Goal: Information Seeking & Learning: Learn about a topic

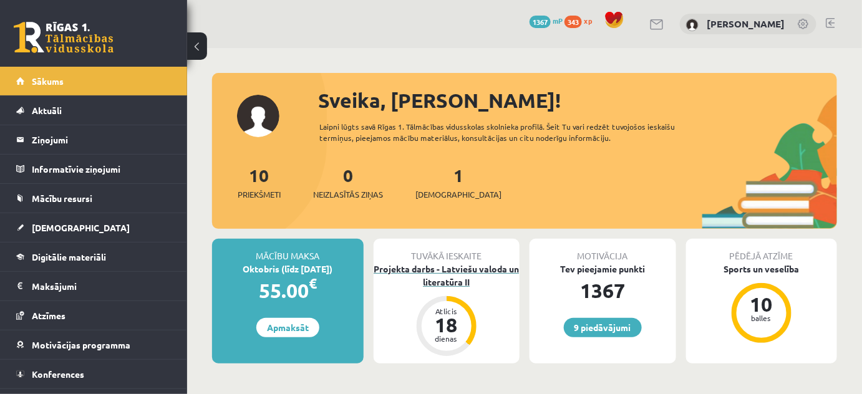
click at [459, 286] on div "Projekta darbs - Latviešu valoda un literatūra II" at bounding box center [446, 275] width 147 height 26
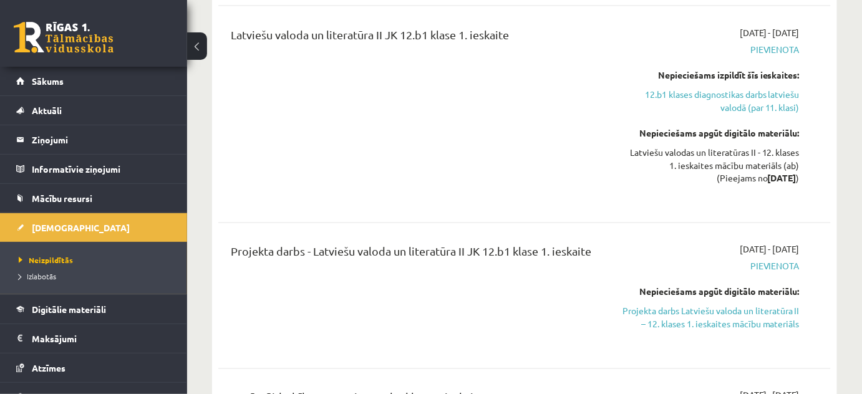
scroll to position [623, 0]
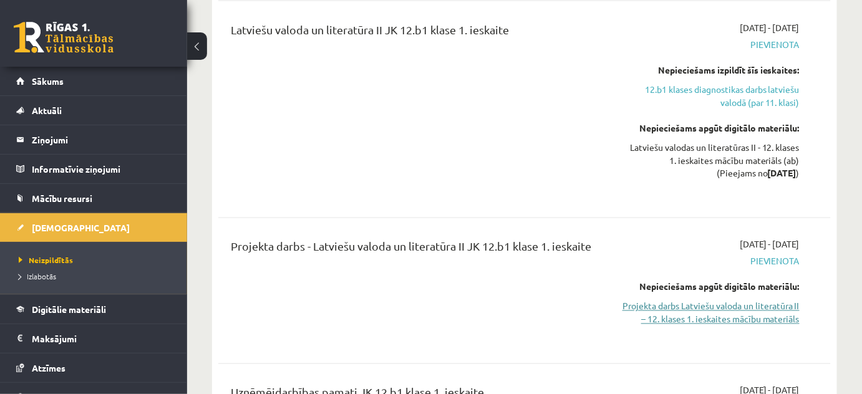
click at [709, 300] on link "Projekta darbs Latviešu valoda un literatūra II – 12. klases 1. ieskaites mācīb…" at bounding box center [710, 313] width 177 height 26
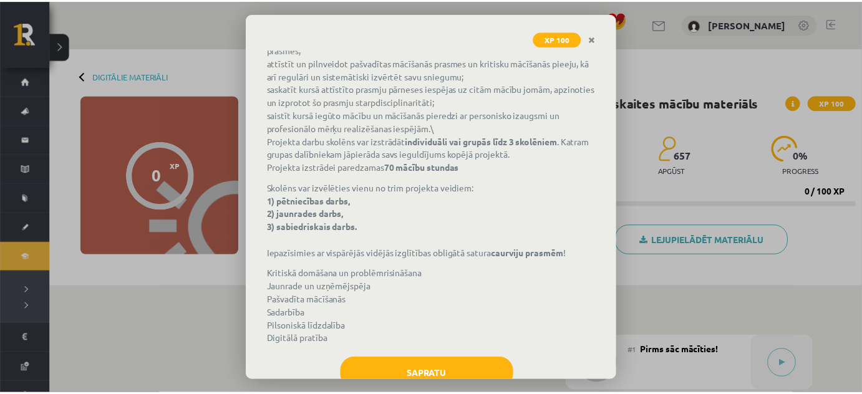
scroll to position [277, 0]
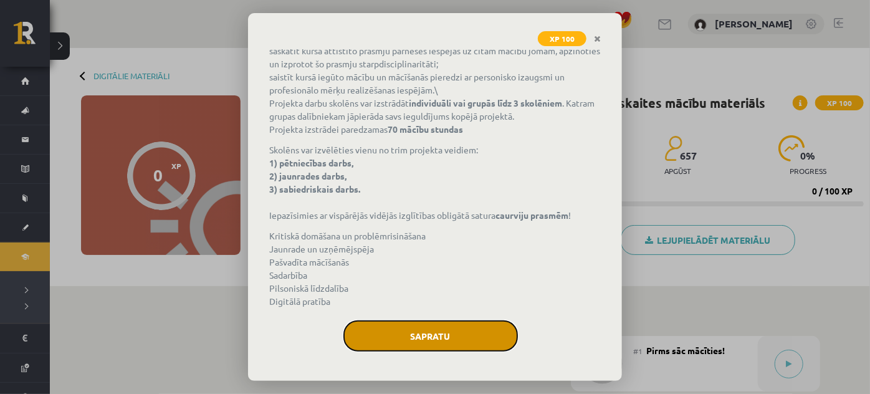
click at [425, 329] on button "Sapratu" at bounding box center [431, 335] width 175 height 31
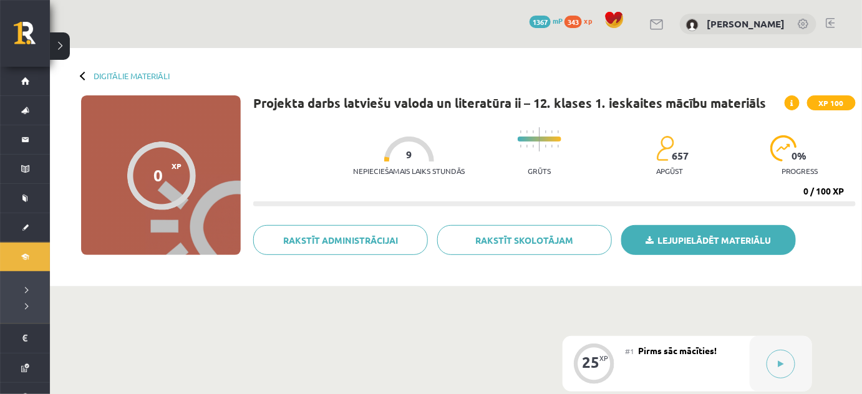
click at [715, 237] on link "Lejupielādēt materiālu" at bounding box center [708, 240] width 175 height 30
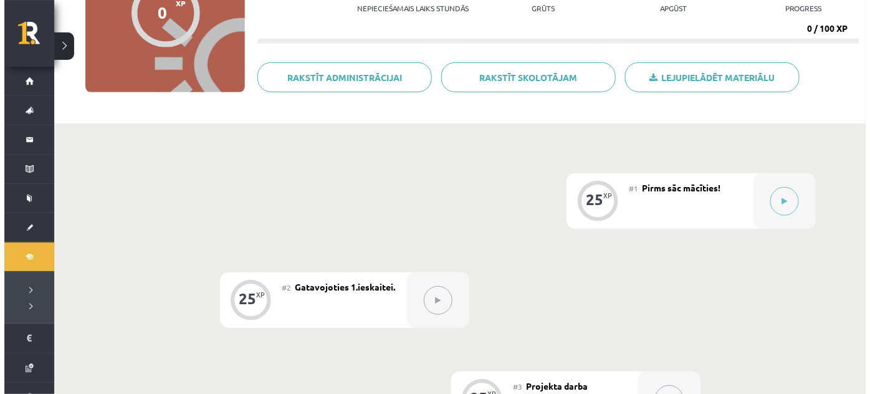
scroll to position [170, 0]
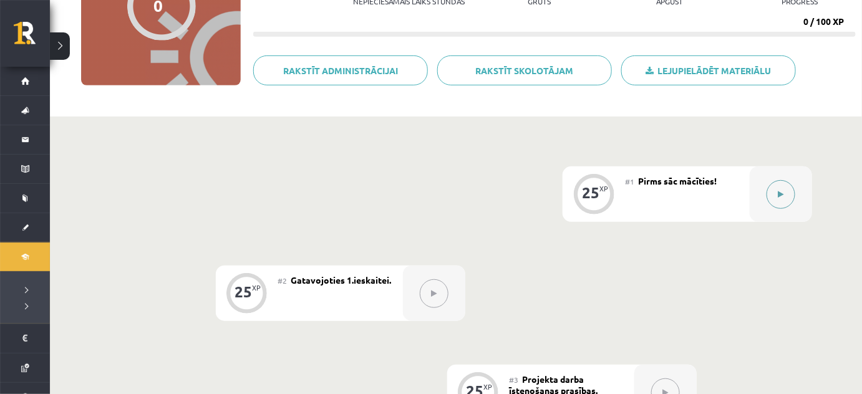
click at [786, 193] on button at bounding box center [780, 194] width 29 height 29
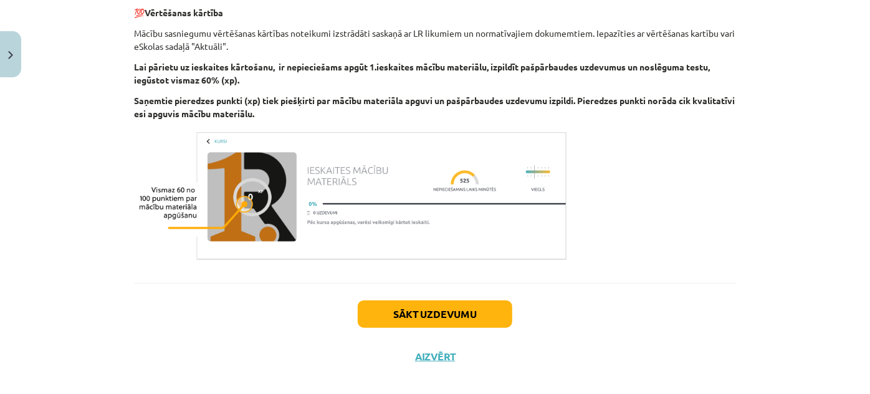
scroll to position [456, 0]
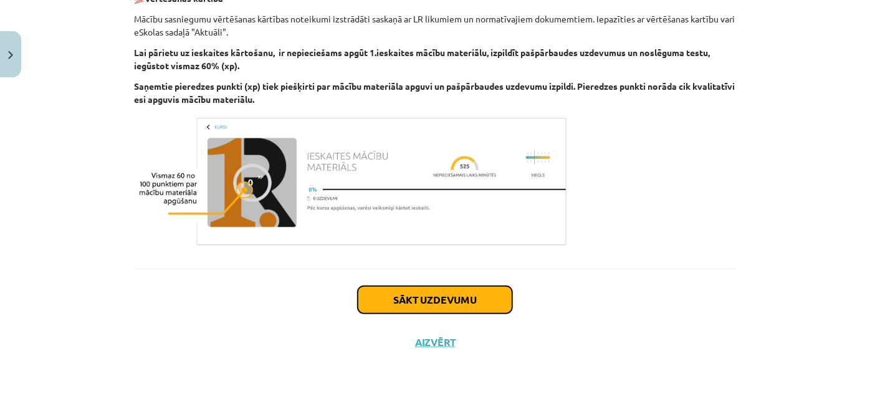
click at [430, 302] on button "Sākt uzdevumu" at bounding box center [435, 299] width 155 height 27
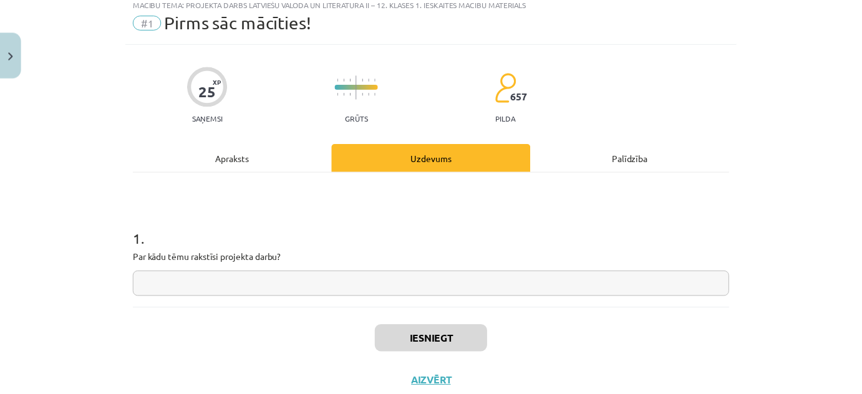
scroll to position [31, 0]
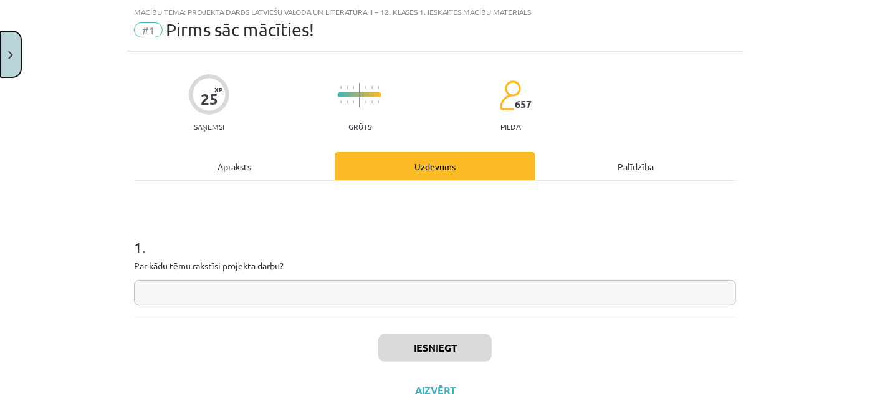
click at [1, 54] on button "Close" at bounding box center [10, 54] width 21 height 46
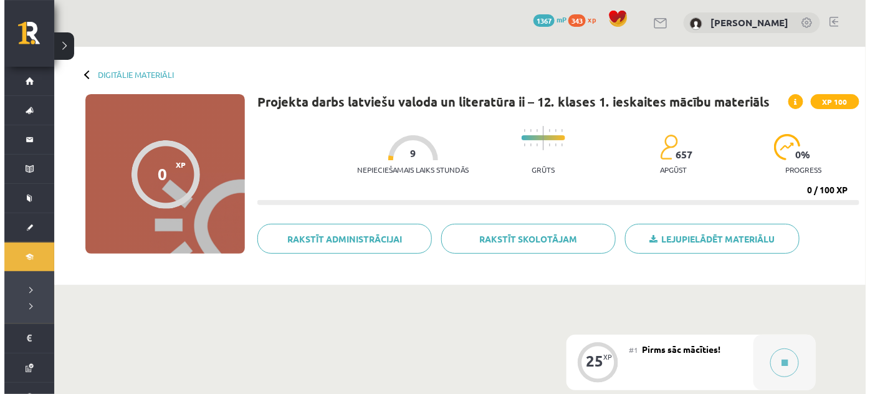
scroll to position [0, 0]
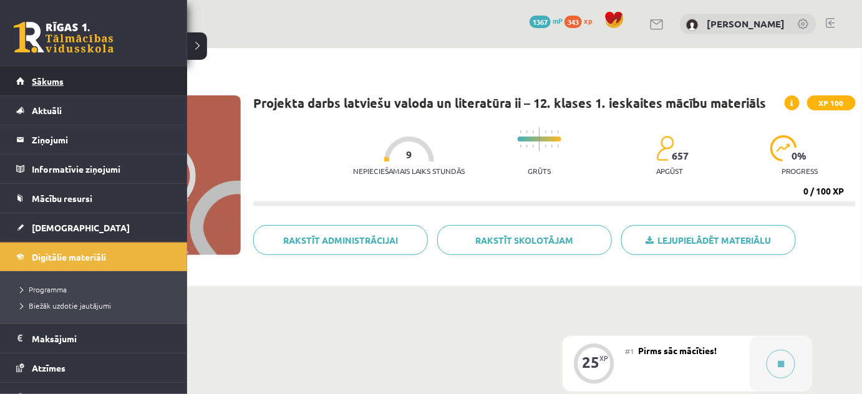
click at [27, 82] on link "Sākums" at bounding box center [93, 81] width 155 height 29
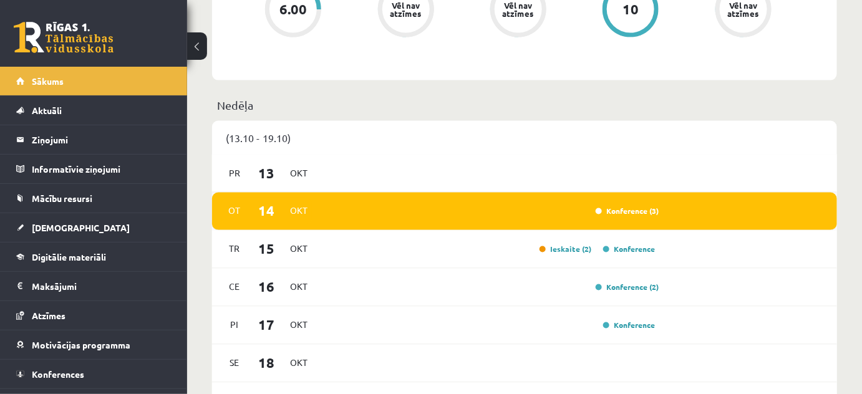
scroll to position [623, 0]
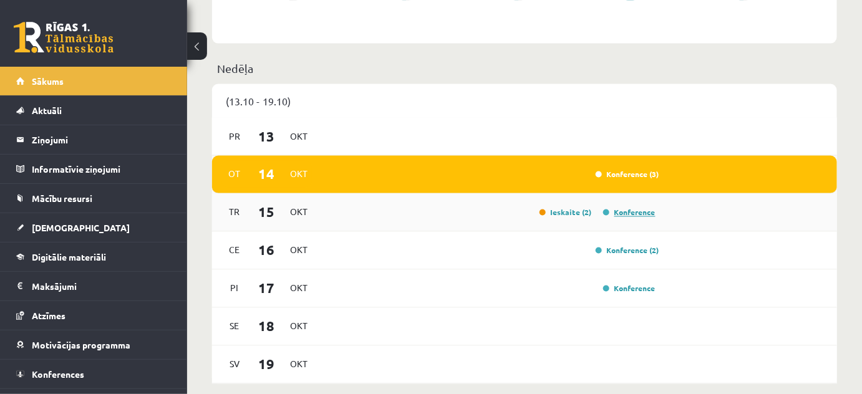
click at [635, 213] on link "Konference" at bounding box center [629, 213] width 52 height 10
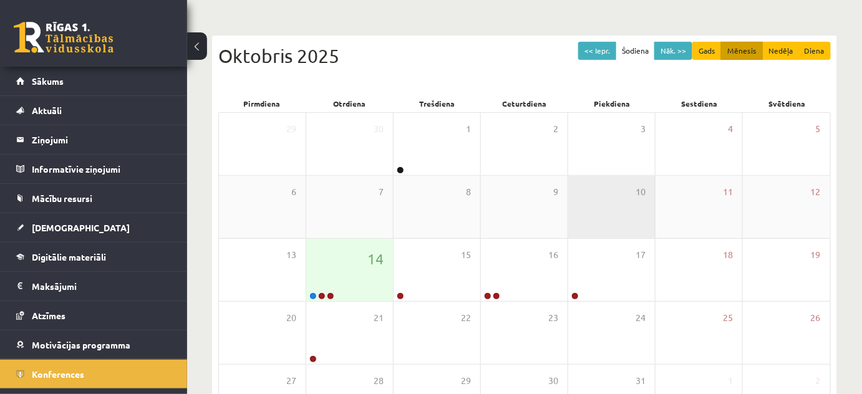
scroll to position [201, 0]
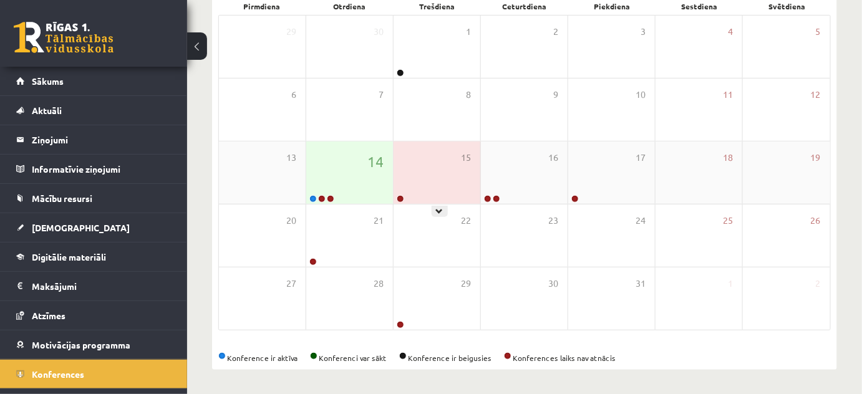
click at [398, 198] on link at bounding box center [400, 198] width 7 height 7
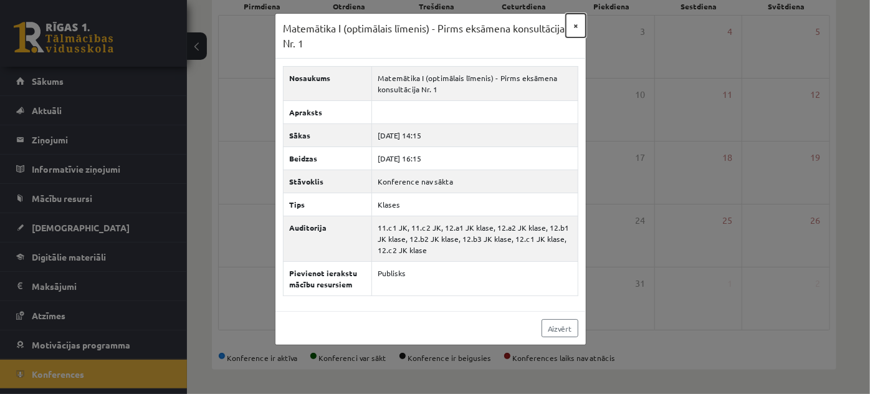
click at [574, 26] on button "×" at bounding box center [576, 26] width 20 height 24
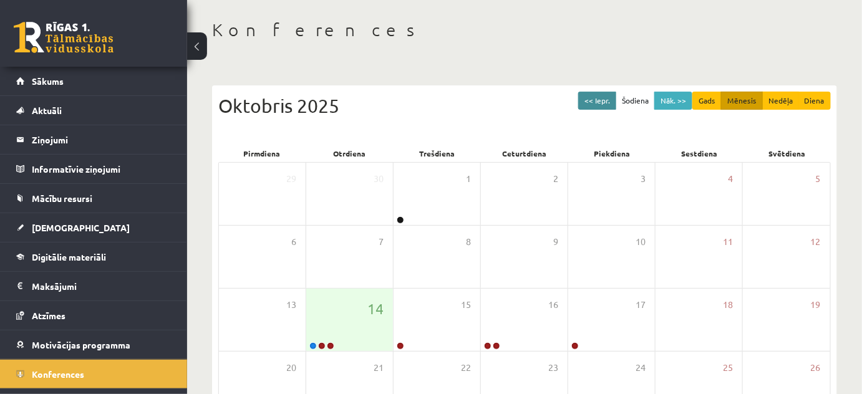
scroll to position [56, 0]
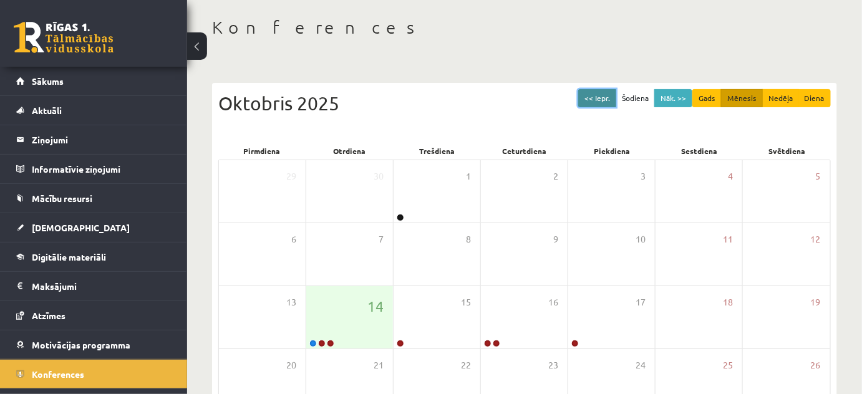
click at [597, 92] on button "<< Iepr." at bounding box center [597, 98] width 38 height 18
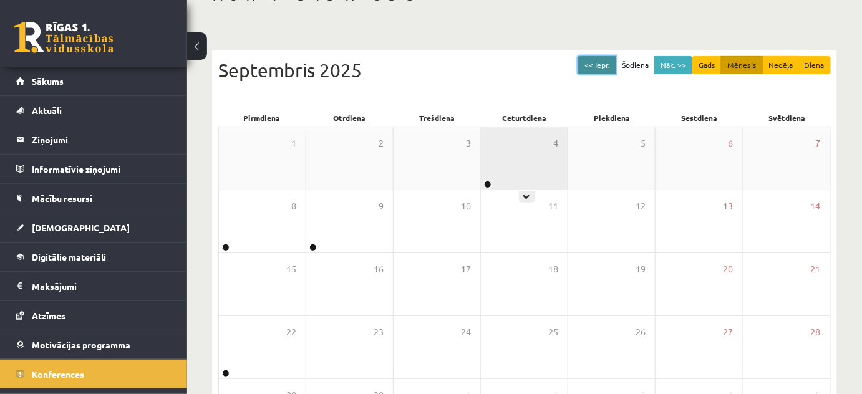
scroll to position [87, 0]
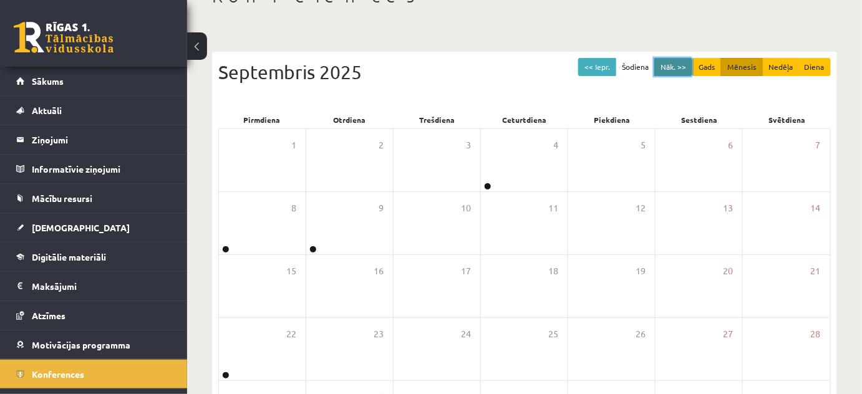
click at [673, 61] on button "Nāk. >>" at bounding box center [673, 67] width 38 height 18
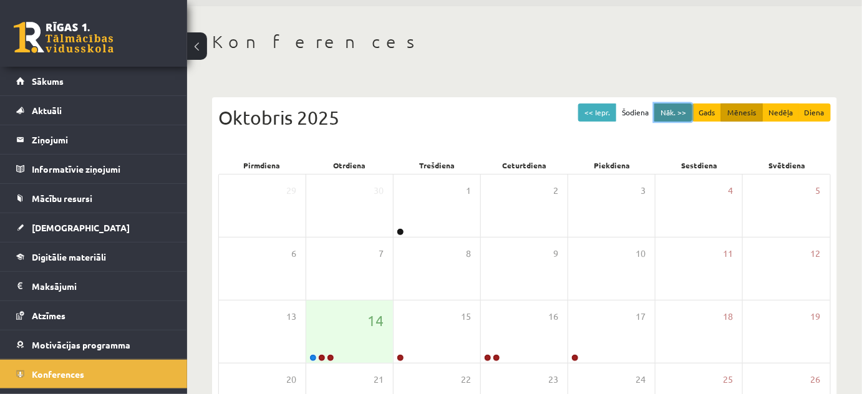
scroll to position [0, 0]
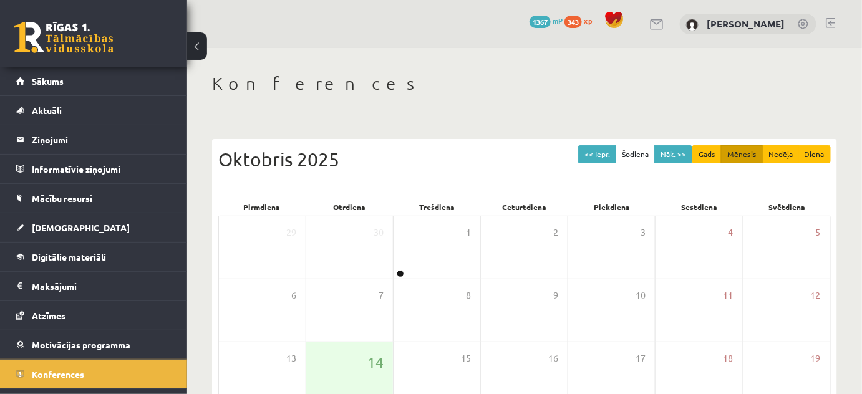
click at [830, 18] on link at bounding box center [829, 23] width 9 height 10
